Goal: Navigation & Orientation: Find specific page/section

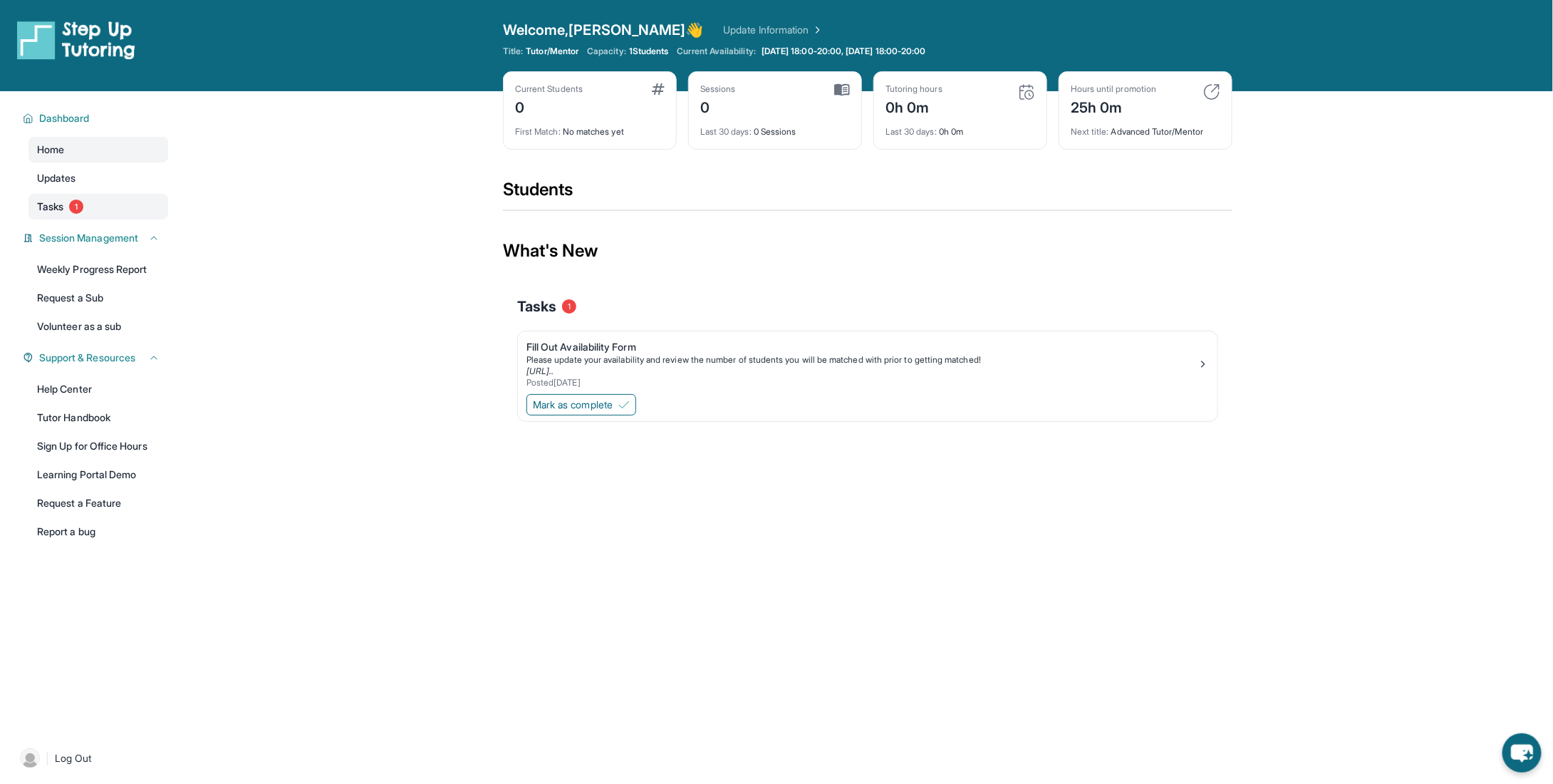
click at [54, 202] on span "Tasks" at bounding box center [50, 207] width 26 height 14
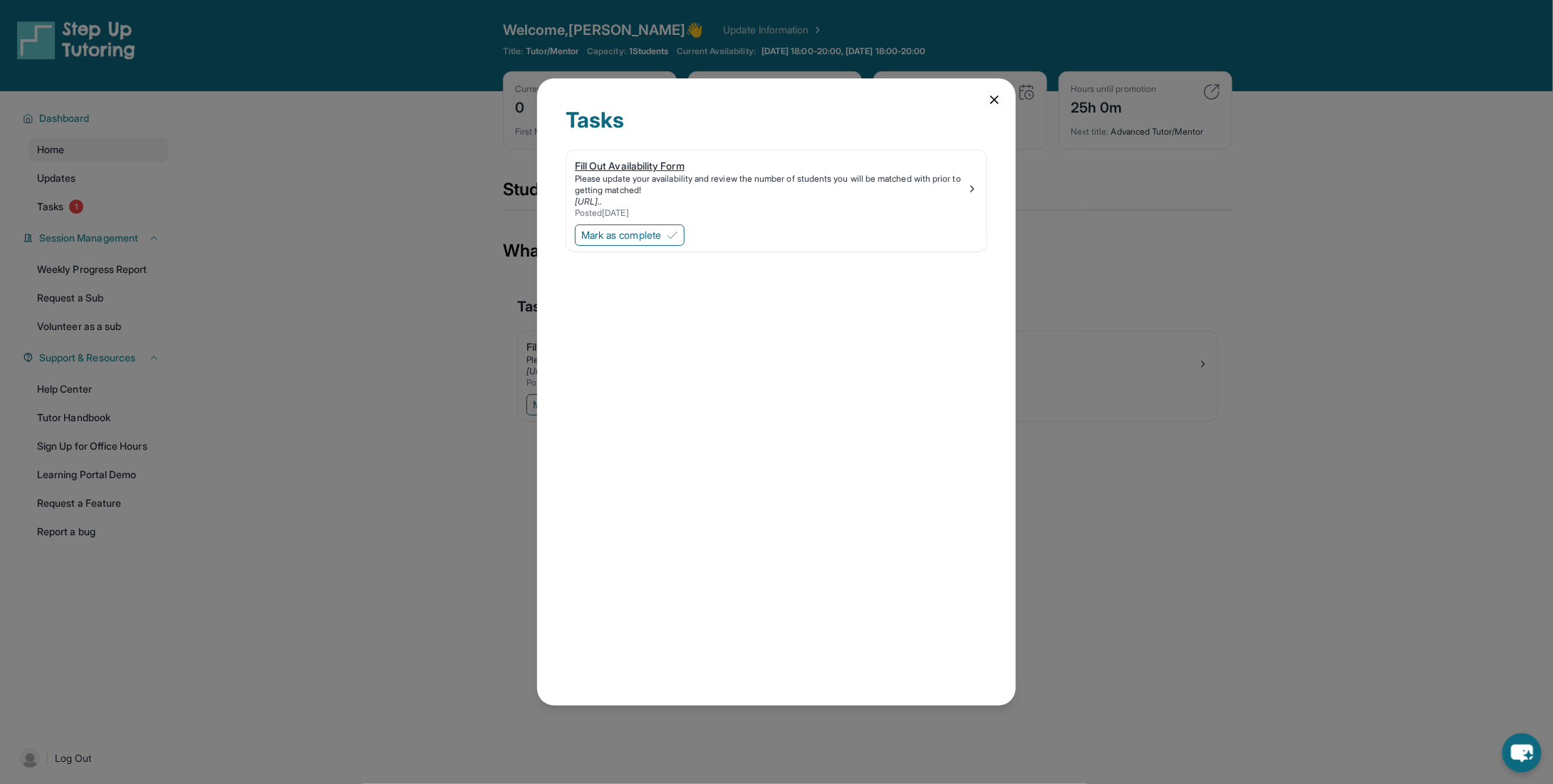
click at [761, 187] on div "Please update your availability and review the number of students you will be m…" at bounding box center [771, 184] width 392 height 23
click at [678, 231] on img at bounding box center [673, 235] width 11 height 11
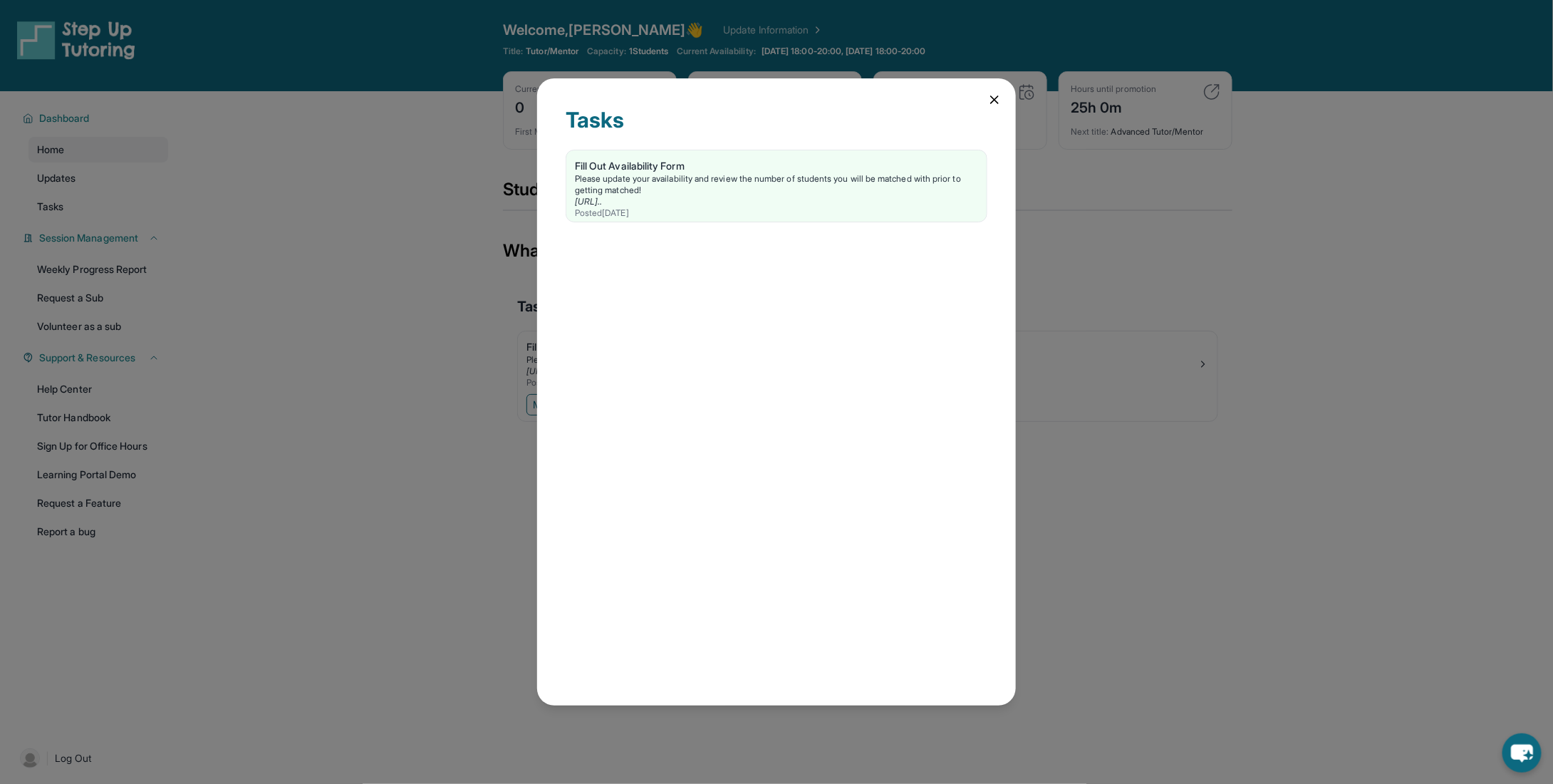
click at [992, 97] on icon at bounding box center [994, 99] width 7 height 7
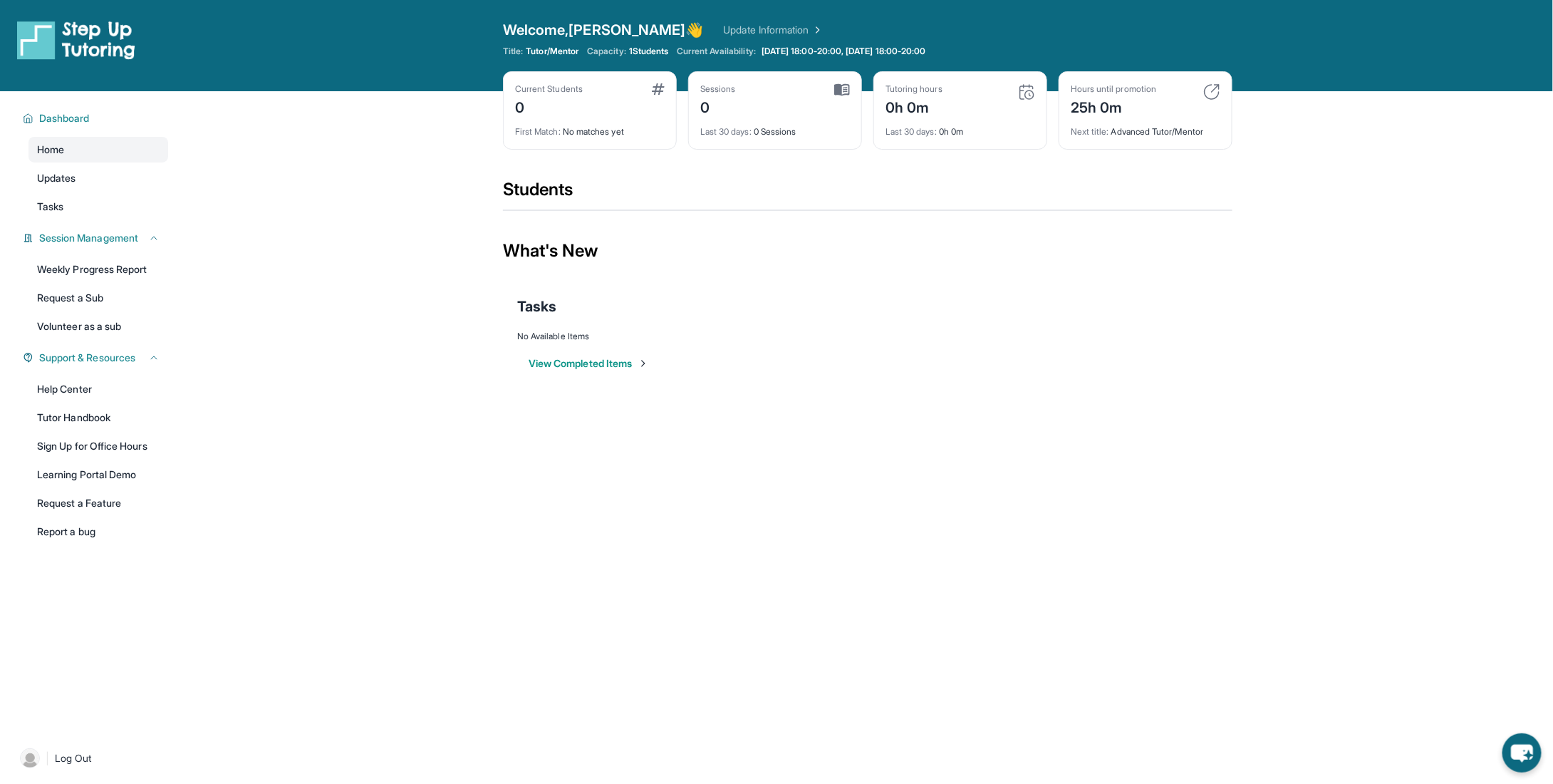
click at [1112, 107] on div "25h 0m" at bounding box center [1113, 106] width 85 height 23
click at [1120, 125] on div "Next title : Advanced Tutor/Mentor" at bounding box center [1145, 127] width 149 height 20
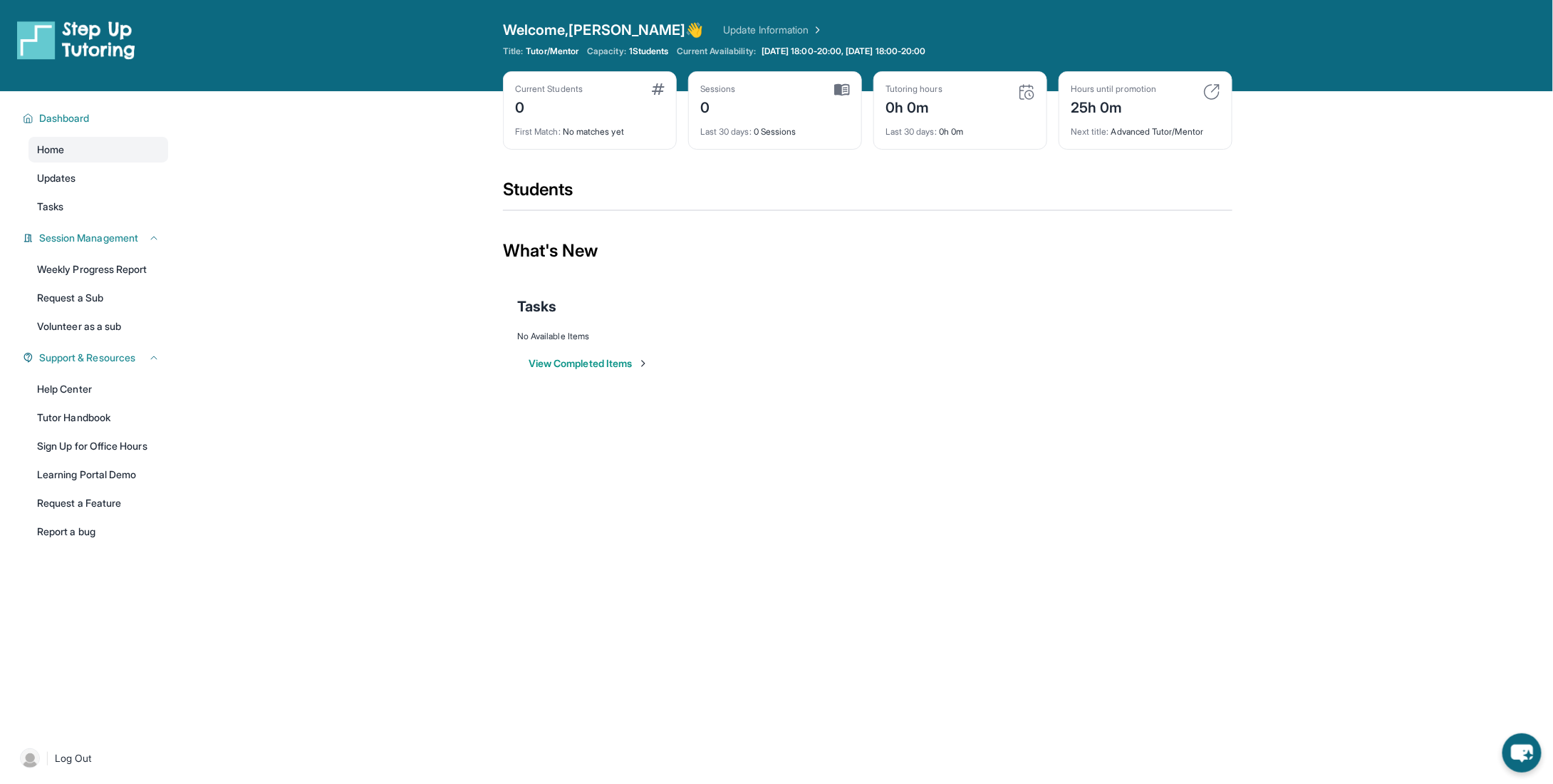
click at [1123, 133] on div "Next title : Advanced Tutor/Mentor" at bounding box center [1145, 127] width 149 height 20
click at [1126, 135] on div "Next title : Advanced Tutor/Mentor" at bounding box center [1145, 127] width 149 height 20
click at [955, 132] on div "Last 30 days : 0h 0m" at bounding box center [960, 127] width 149 height 20
click at [716, 98] on div "0" at bounding box center [718, 106] width 36 height 23
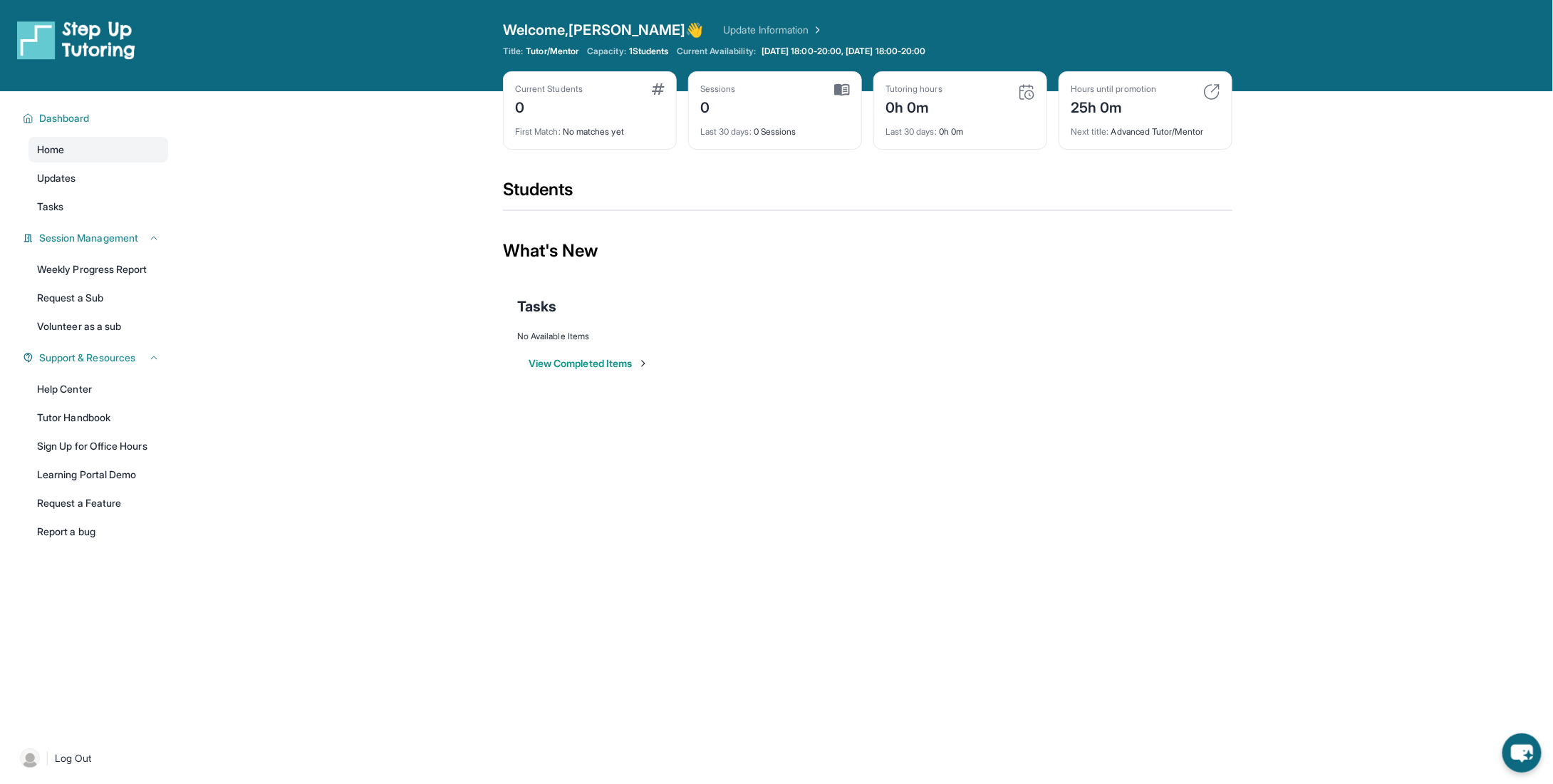
click at [565, 96] on div "0" at bounding box center [549, 106] width 68 height 23
click at [69, 187] on link "Updates" at bounding box center [98, 178] width 140 height 25
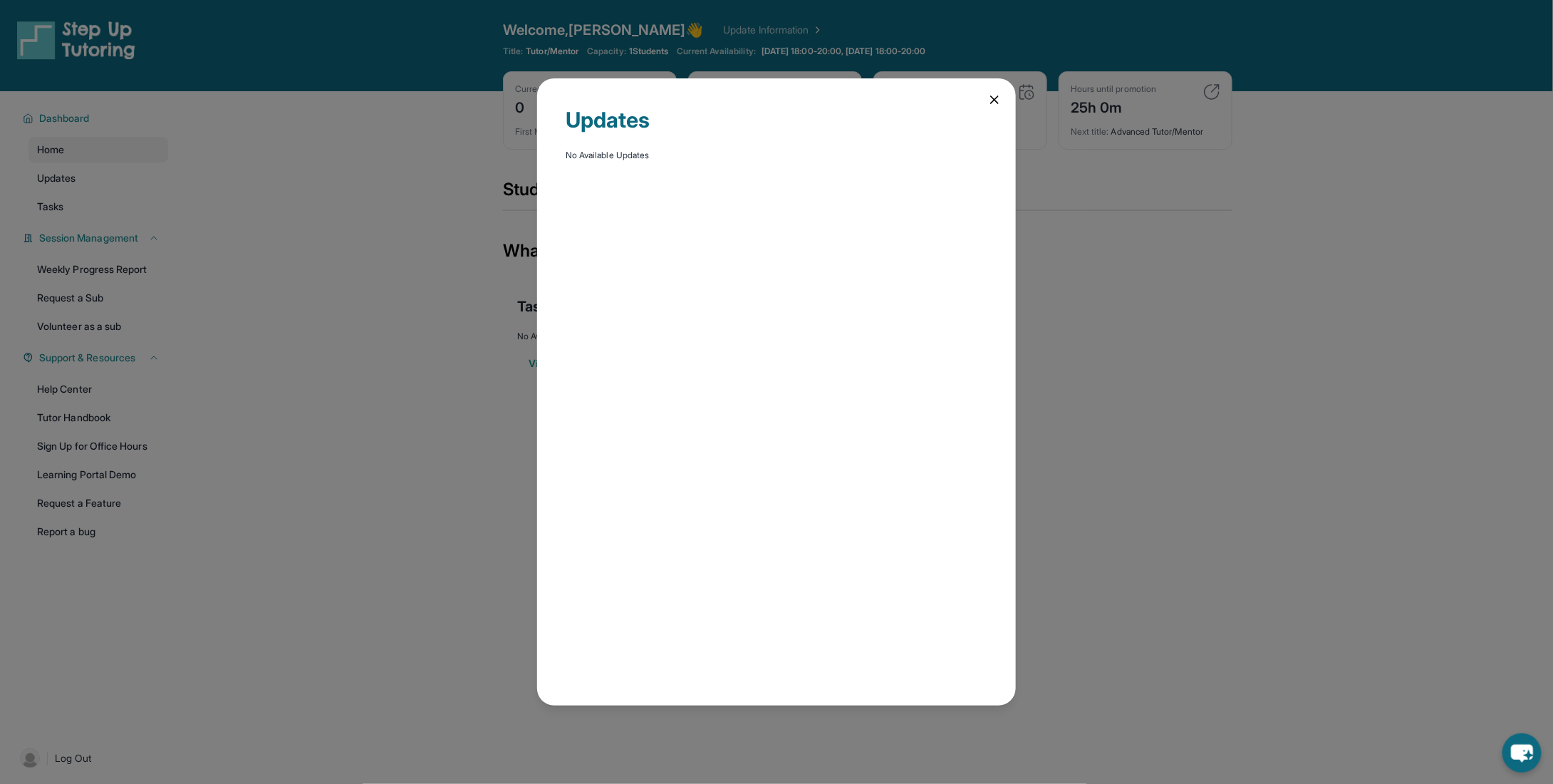
click at [69, 196] on div "Updates No Available Updates" at bounding box center [776, 392] width 1553 height 784
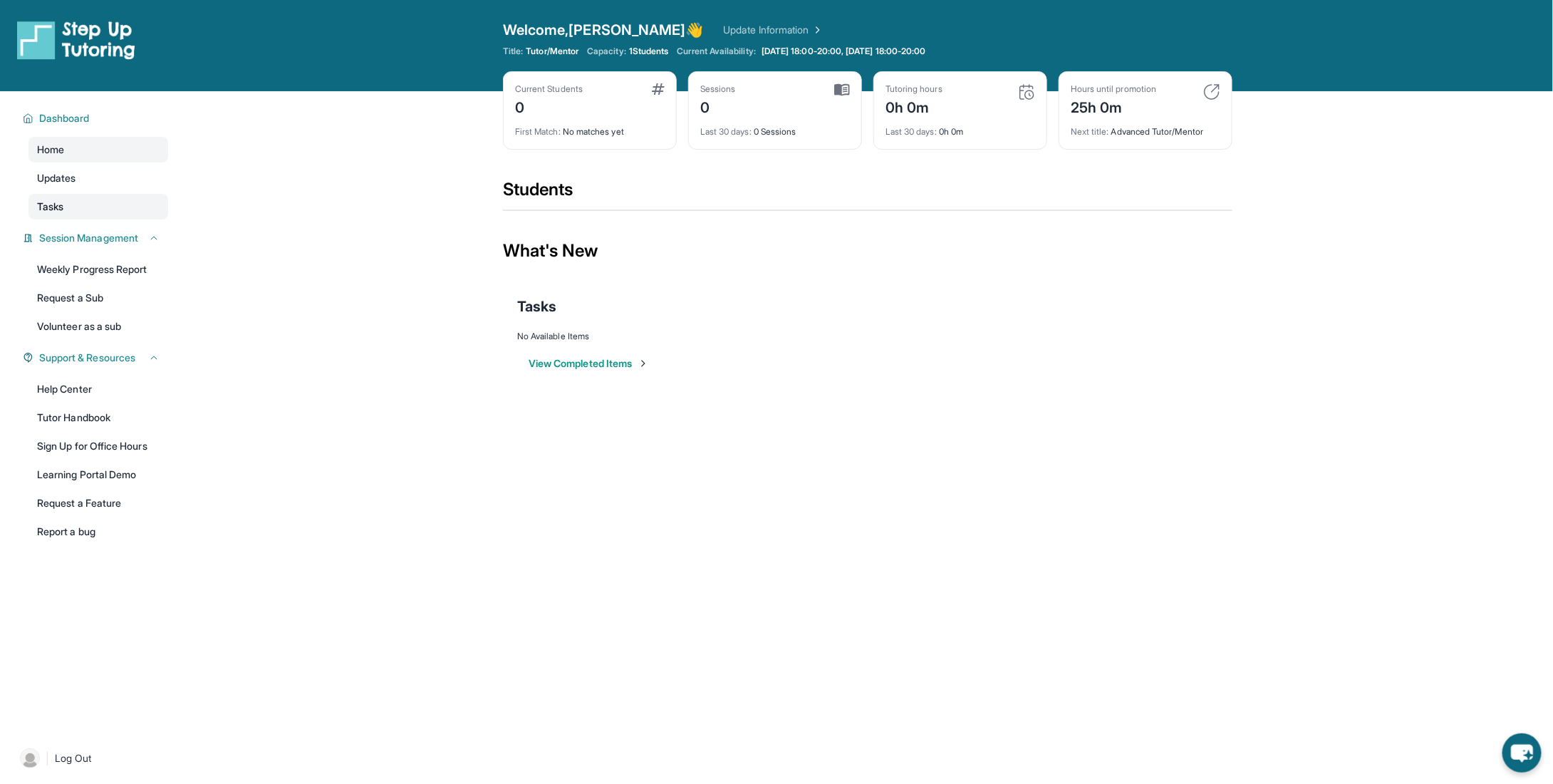
click at [135, 208] on link "Tasks" at bounding box center [98, 206] width 140 height 25
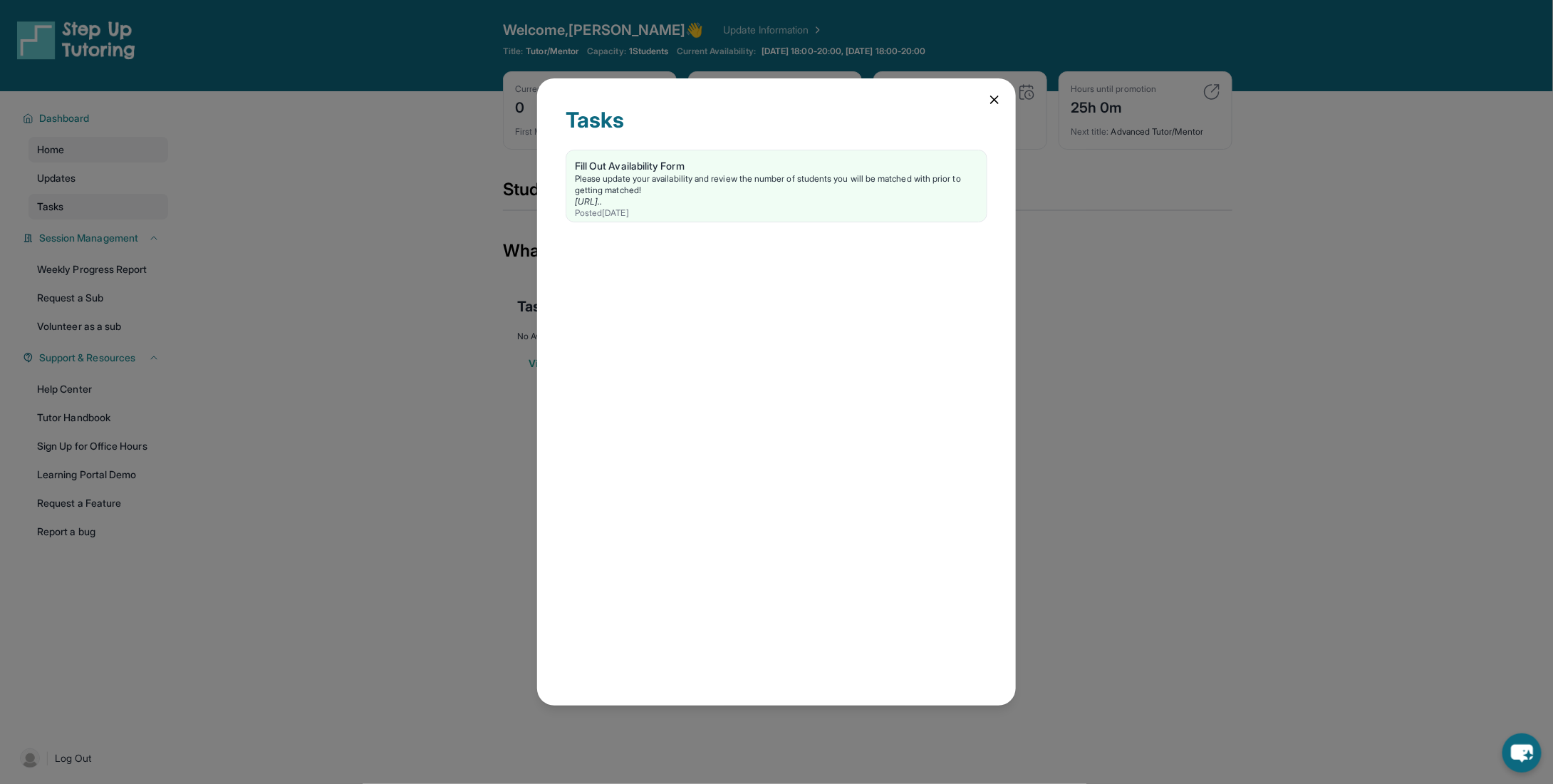
click at [134, 208] on div "Tasks Fill Out Availability Form Please update your availability and review the…" at bounding box center [776, 392] width 1553 height 784
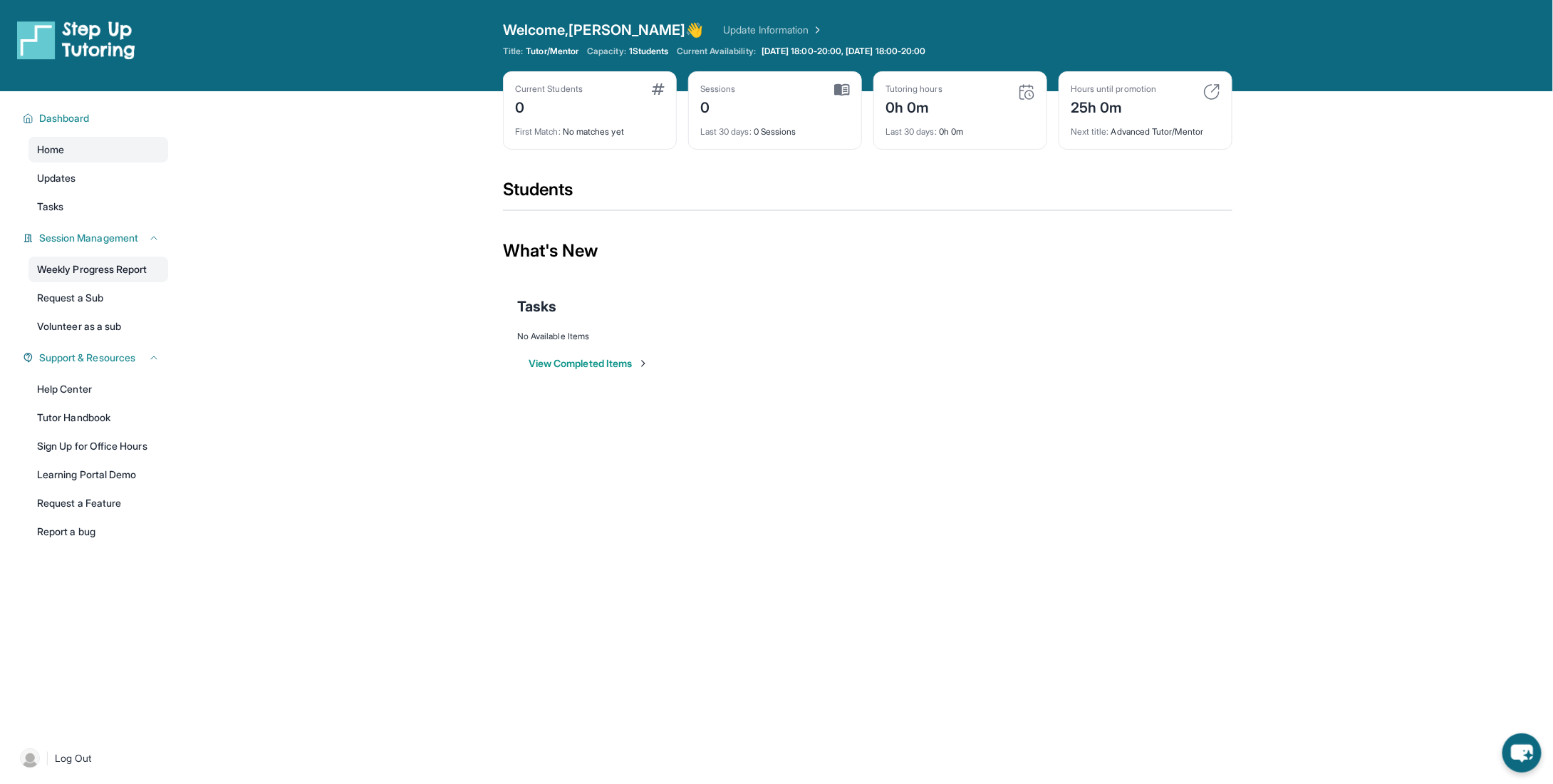
click at [121, 266] on link "Weekly Progress Report" at bounding box center [98, 269] width 140 height 25
click at [69, 178] on span "Updates" at bounding box center [57, 178] width 39 height 14
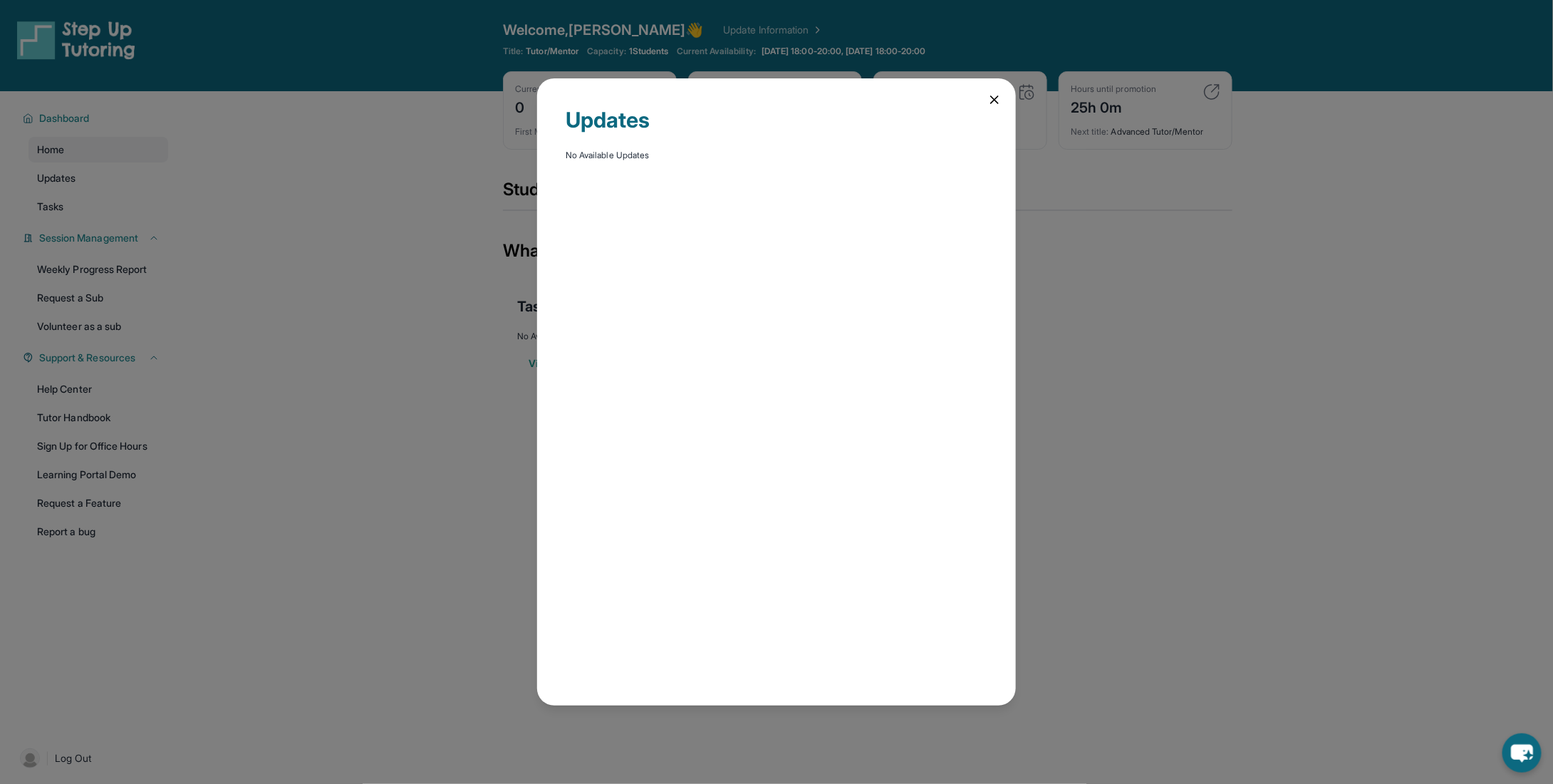
click at [414, 200] on div "Updates No Available Updates" at bounding box center [776, 392] width 1553 height 784
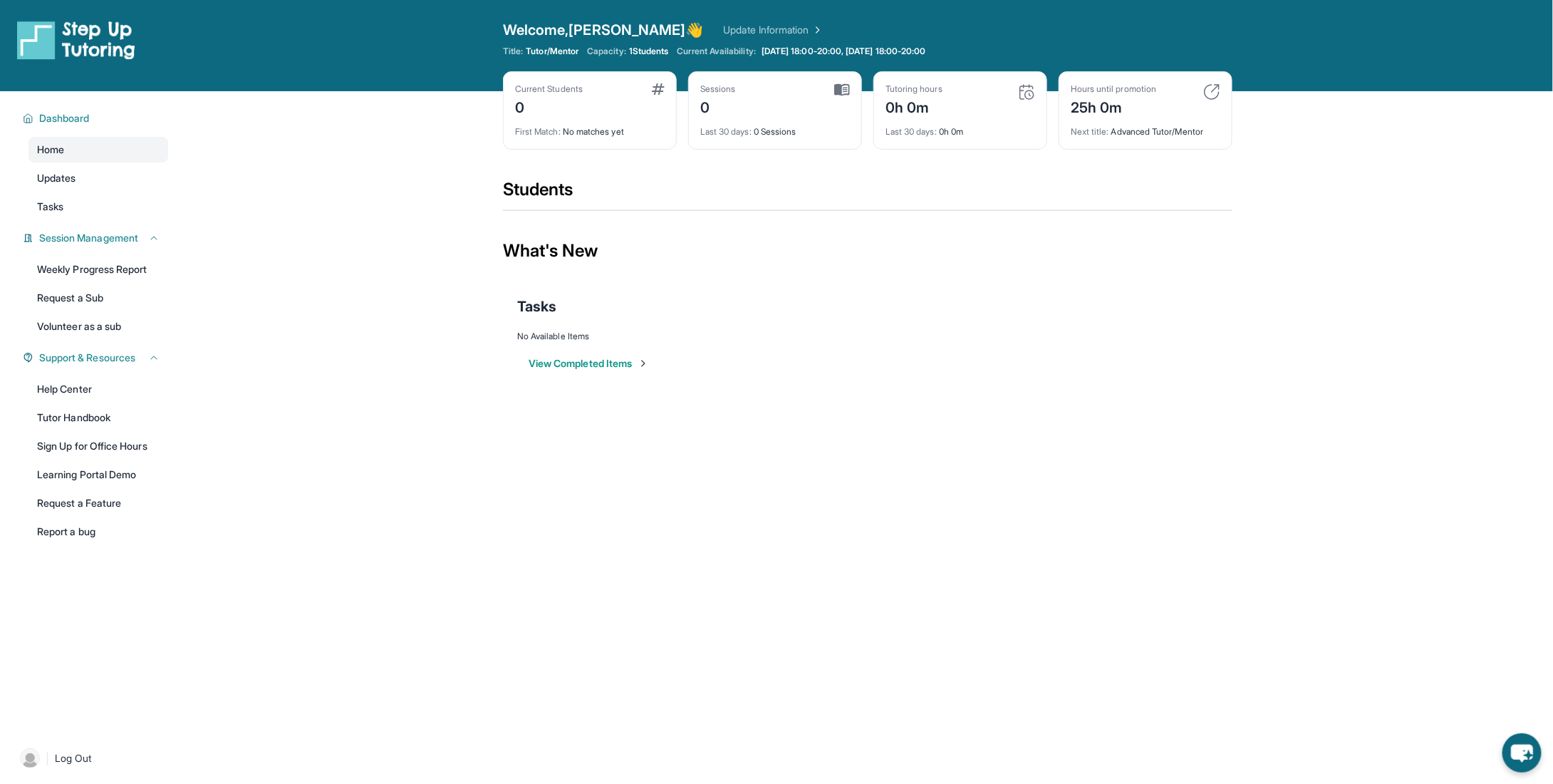
click at [942, 101] on div "0h 0m" at bounding box center [914, 106] width 57 height 23
